Goal: Transaction & Acquisition: Purchase product/service

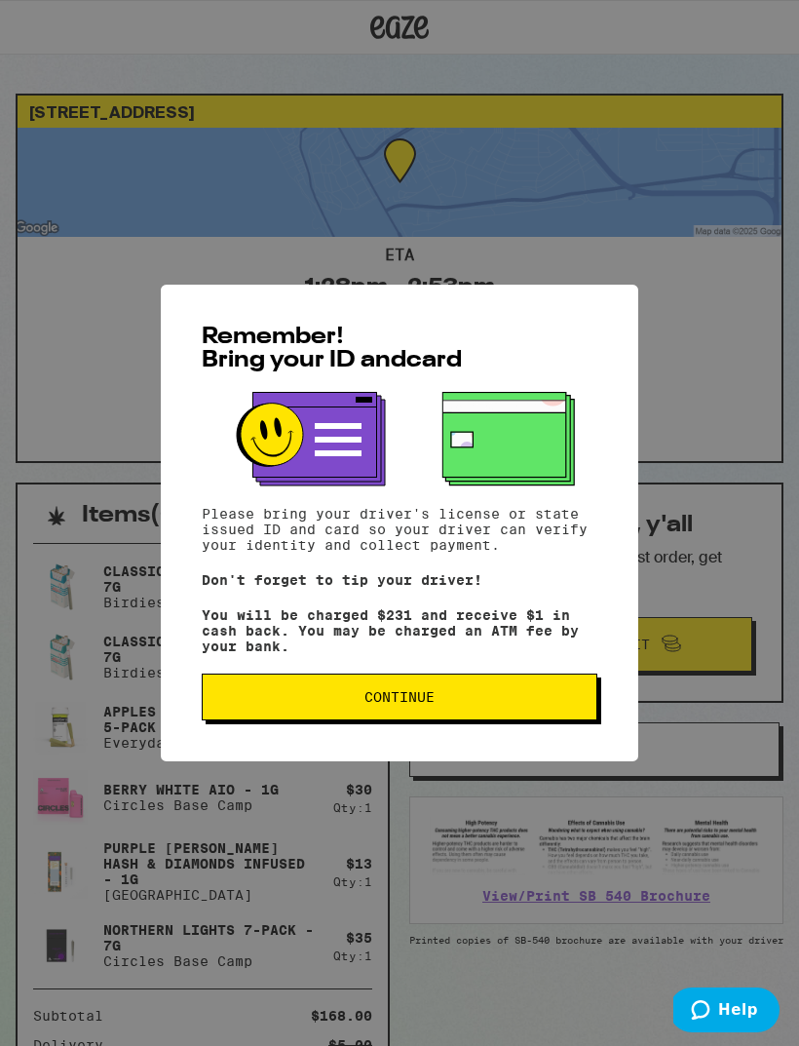
click at [384, 692] on button "Continue" at bounding box center [400, 697] width 396 height 47
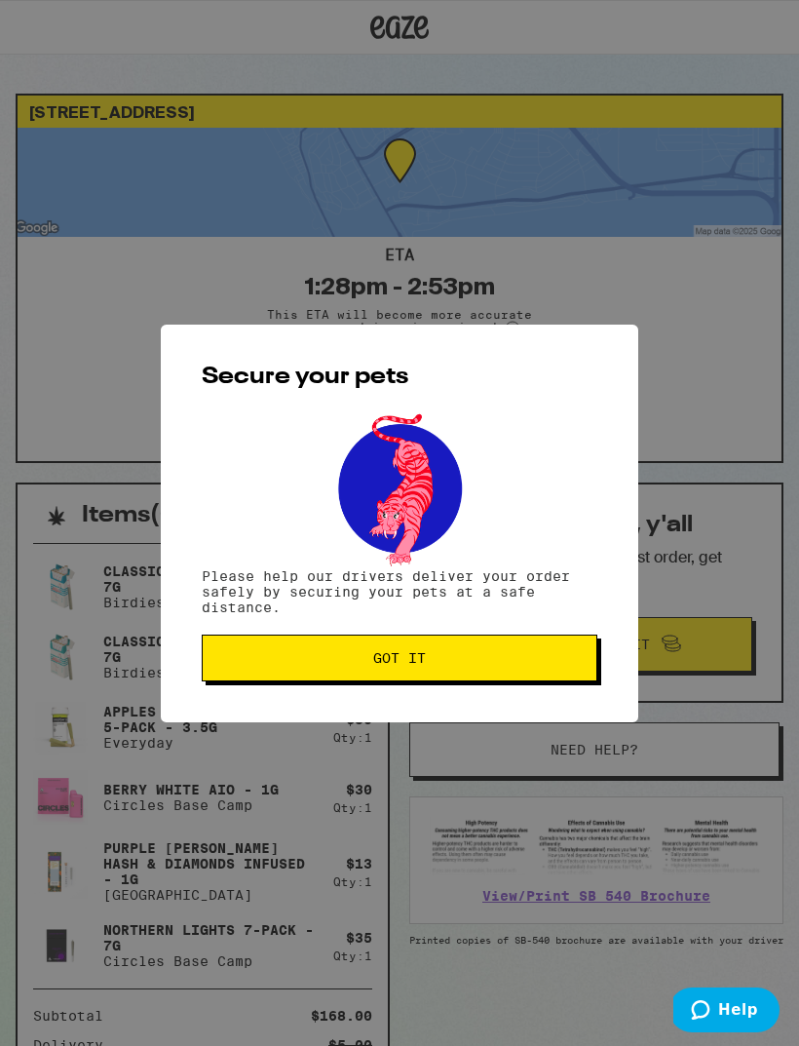
click at [388, 665] on span "Got it" at bounding box center [399, 658] width 53 height 14
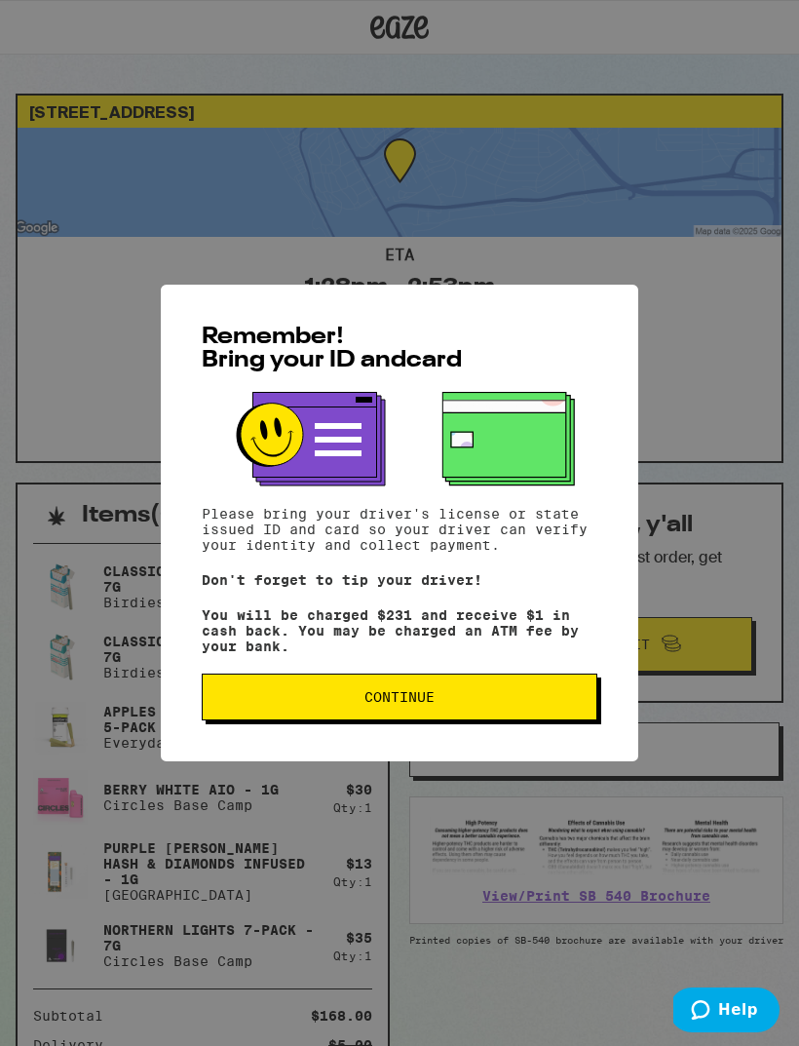
click at [304, 696] on button "Continue" at bounding box center [400, 697] width 396 height 47
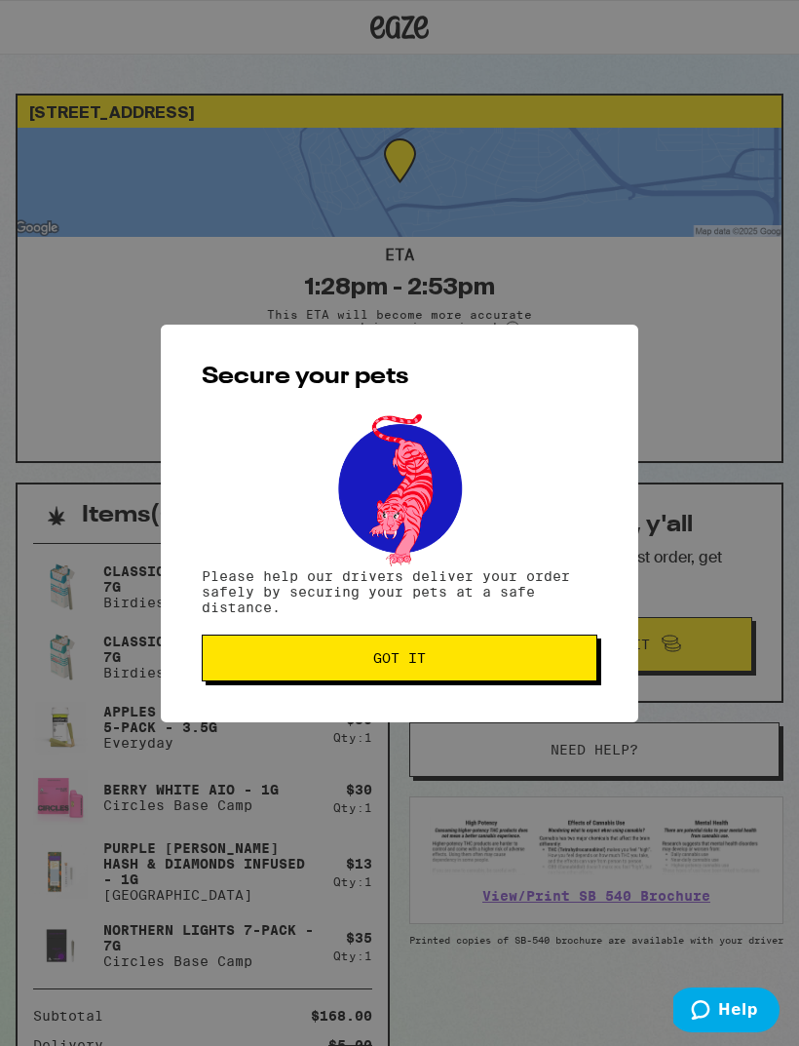
click at [273, 681] on button "Got it" at bounding box center [400, 658] width 396 height 47
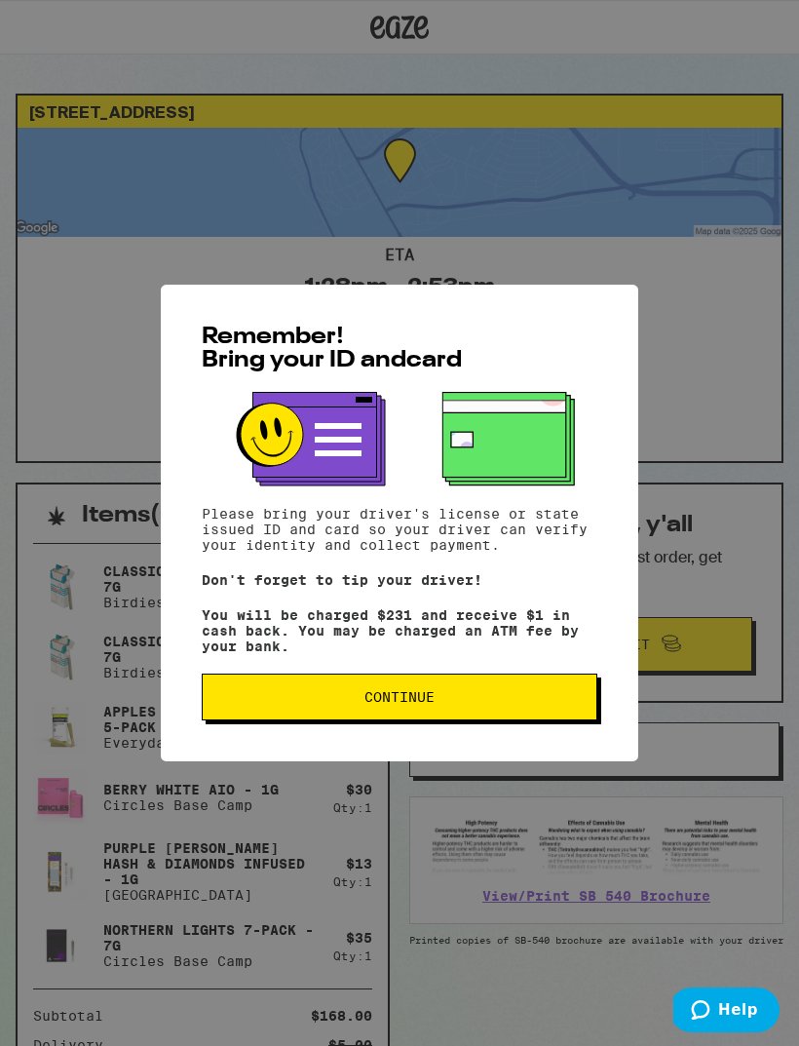
click at [458, 678] on div "Remember! Bring your ID and card Please bring your driver's license or state is…" at bounding box center [400, 523] width 478 height 477
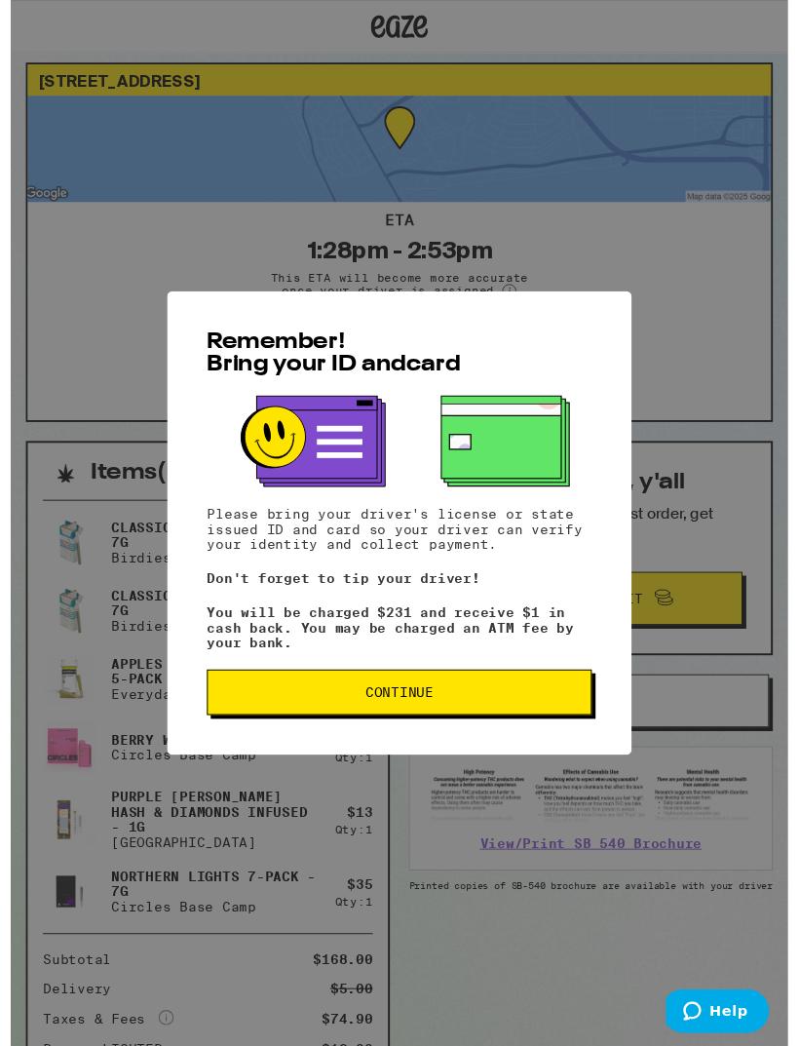
scroll to position [97, 0]
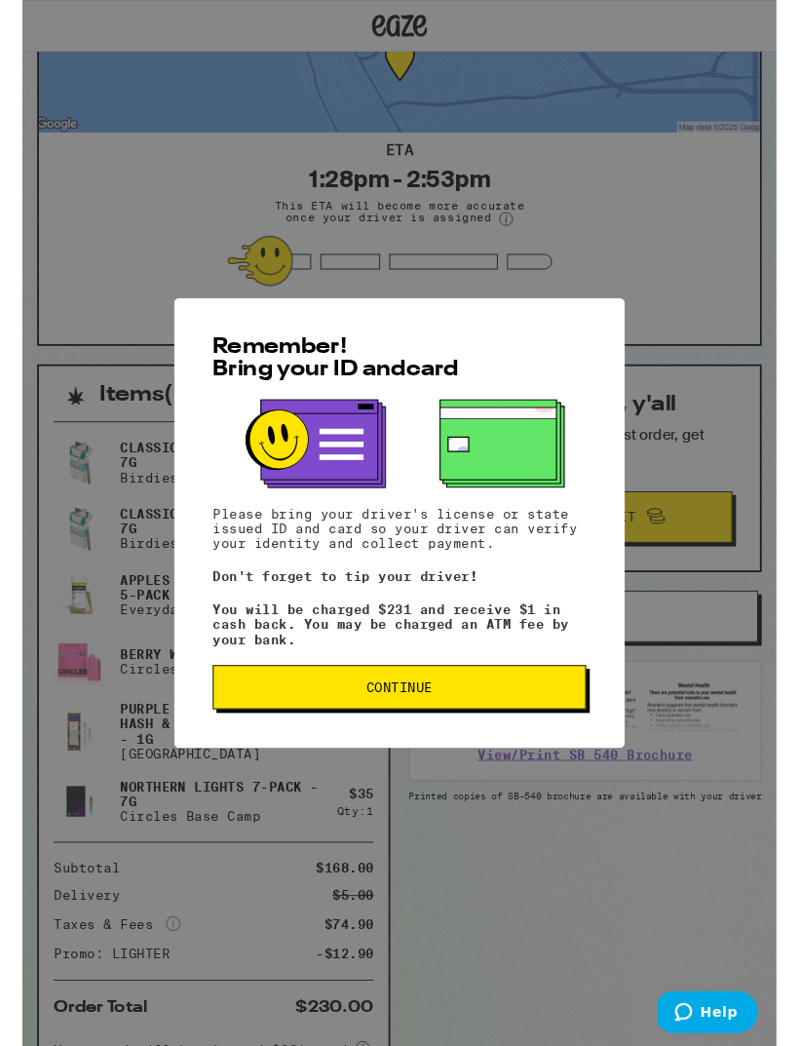
click at [518, 735] on span "Continue" at bounding box center [399, 728] width 363 height 14
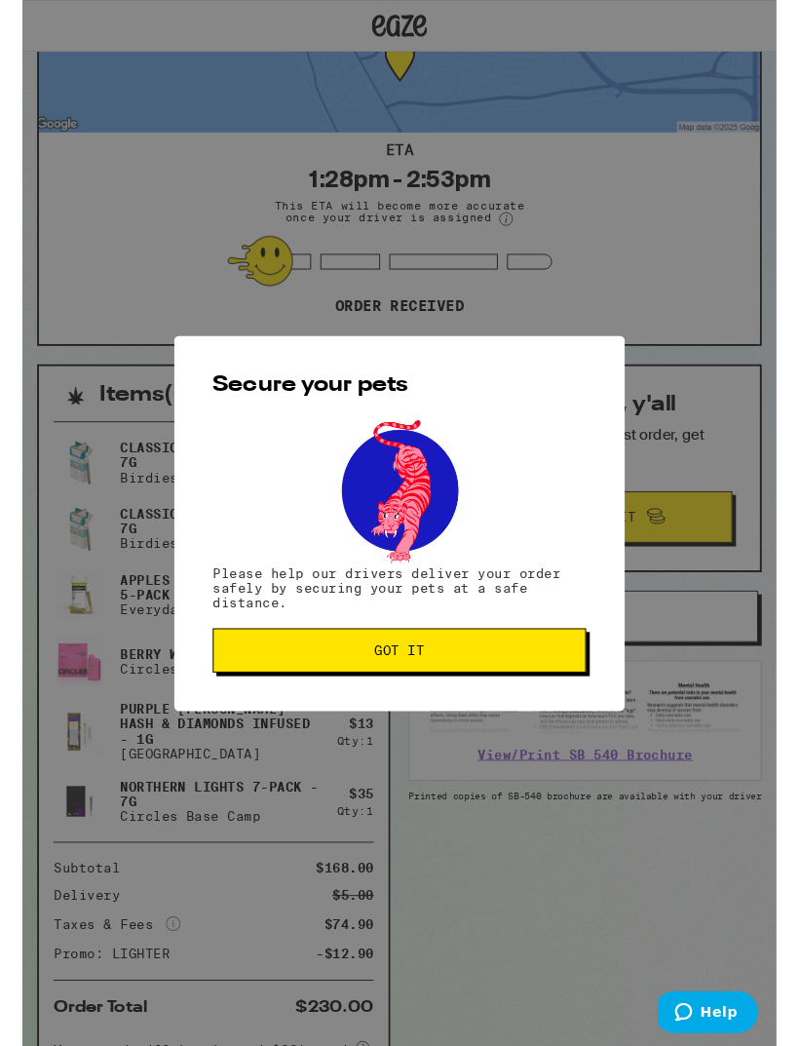
click at [669, 287] on div "Secure your pets Please help our drivers deliver your order safely by securing …" at bounding box center [399, 554] width 799 height 1109
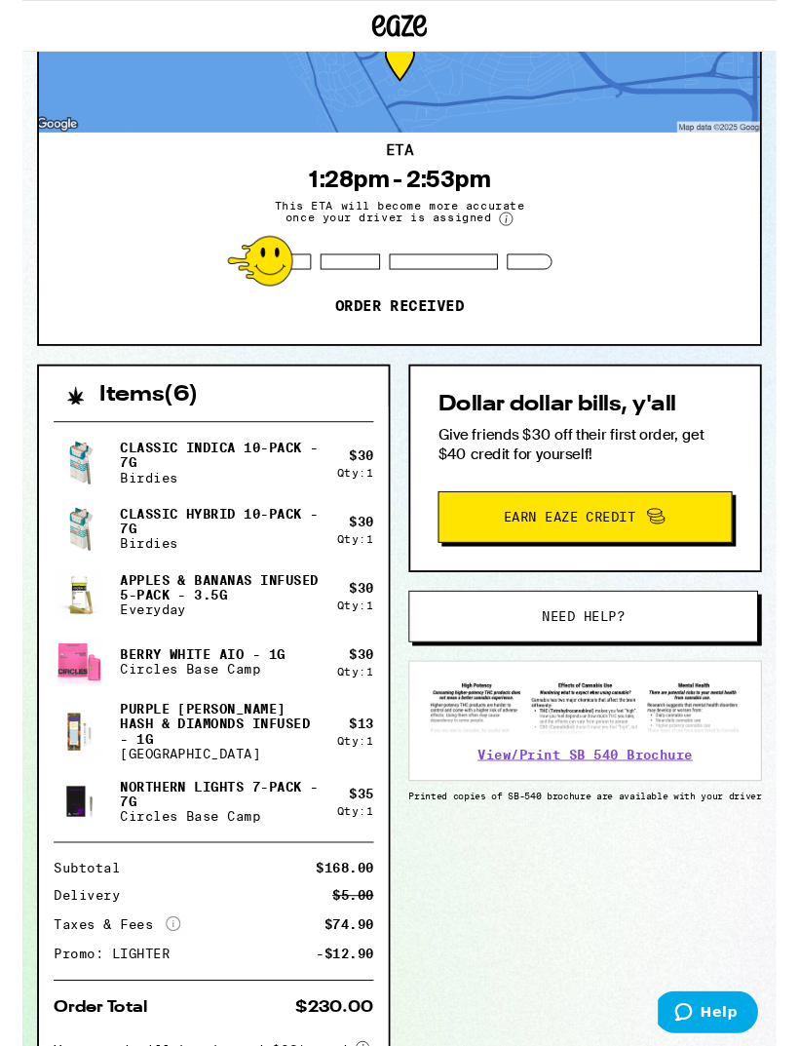
scroll to position [0, 0]
